Goal: Transaction & Acquisition: Subscribe to service/newsletter

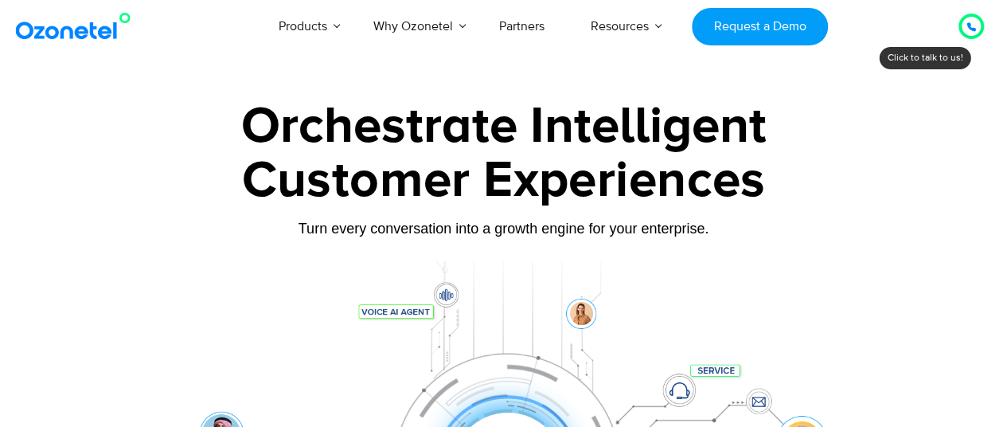
click at [965, 21] on div at bounding box center [970, 26] width 19 height 19
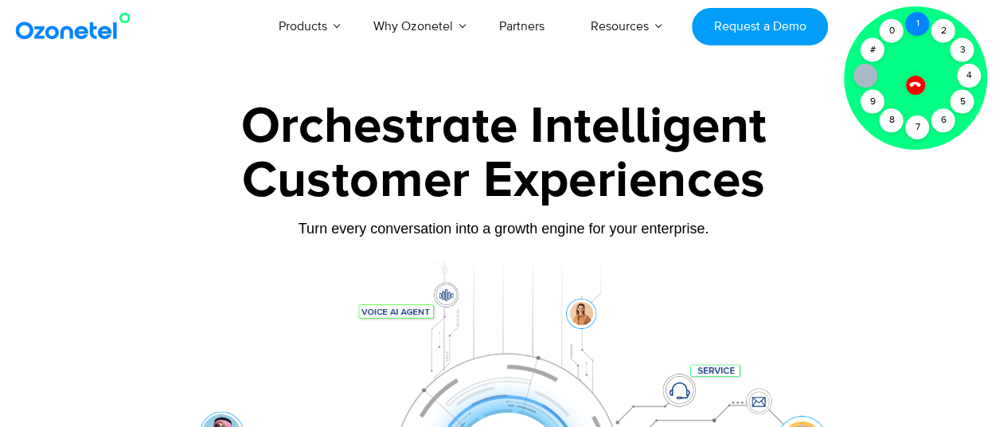
click at [917, 17] on div "1" at bounding box center [917, 24] width 24 height 24
click at [911, 88] on icon at bounding box center [915, 84] width 14 height 14
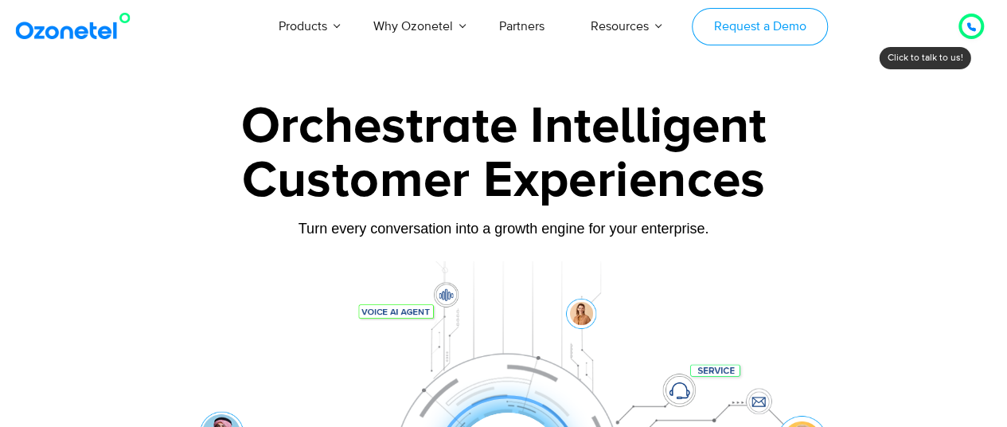
click at [796, 32] on link "Request a Demo" at bounding box center [760, 26] width 136 height 37
